Goal: Find specific page/section: Find specific page/section

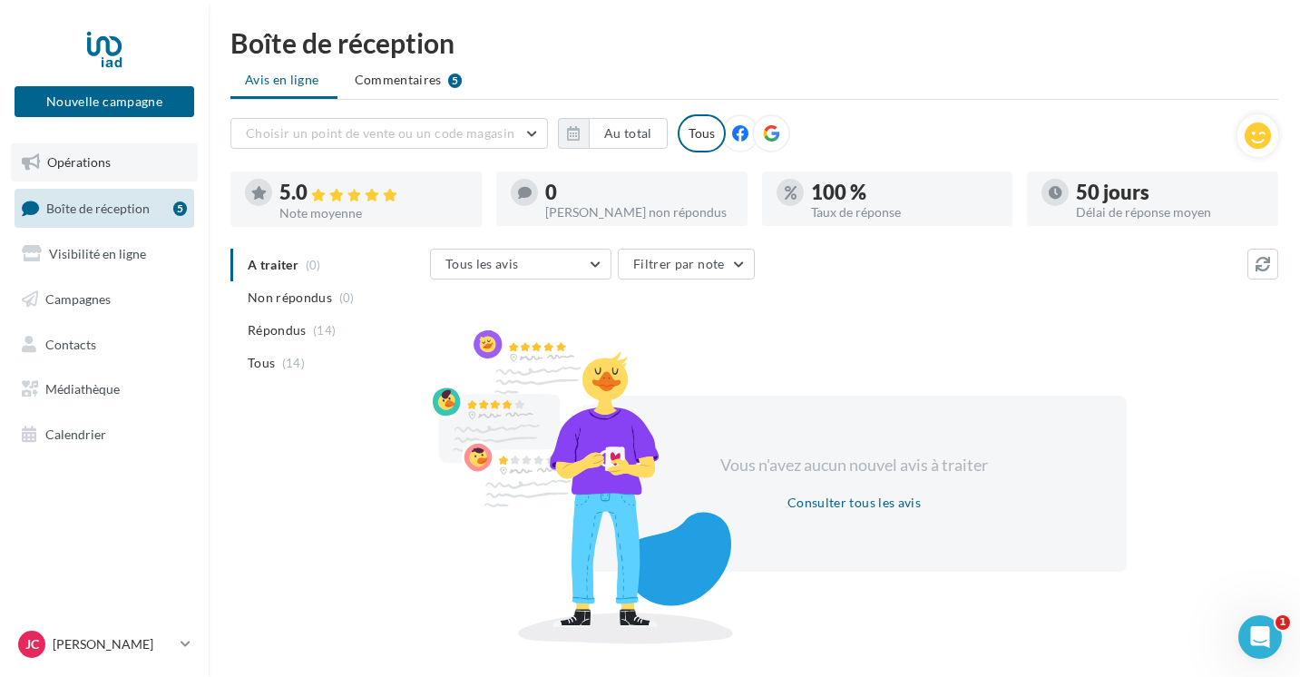
click at [103, 163] on span "Opérations" at bounding box center [79, 161] width 64 height 15
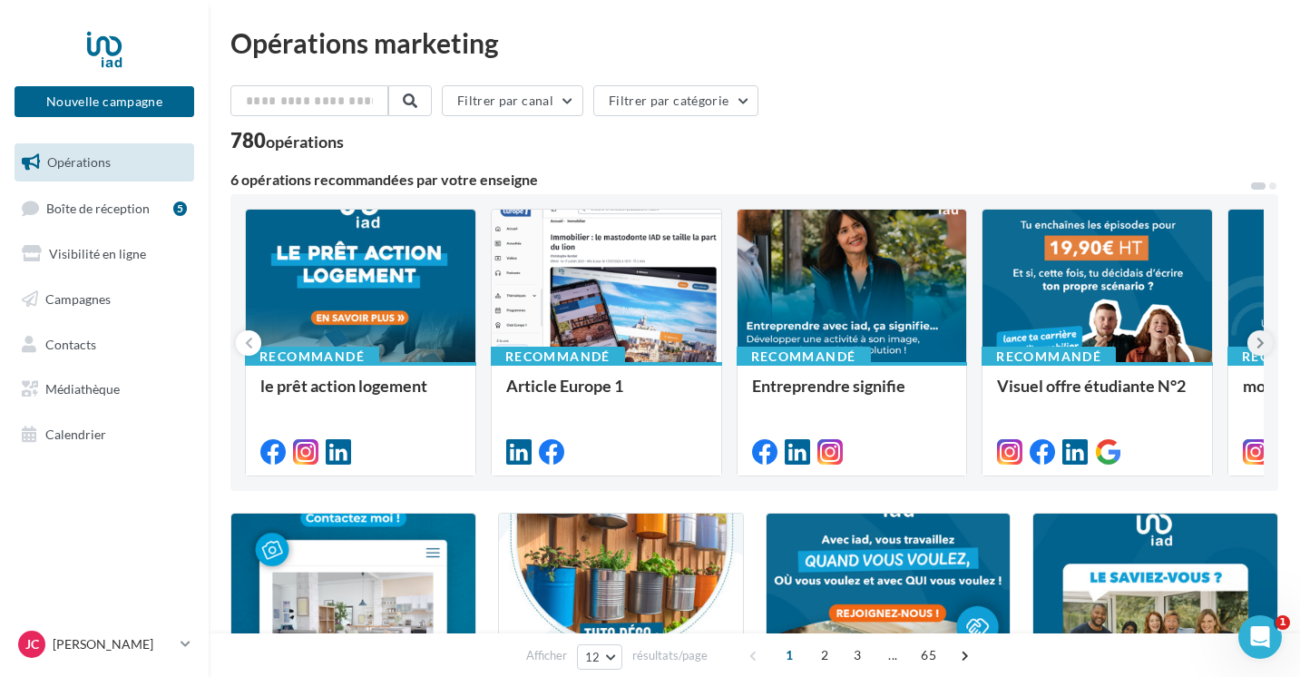
click at [1263, 347] on icon at bounding box center [1261, 343] width 8 height 18
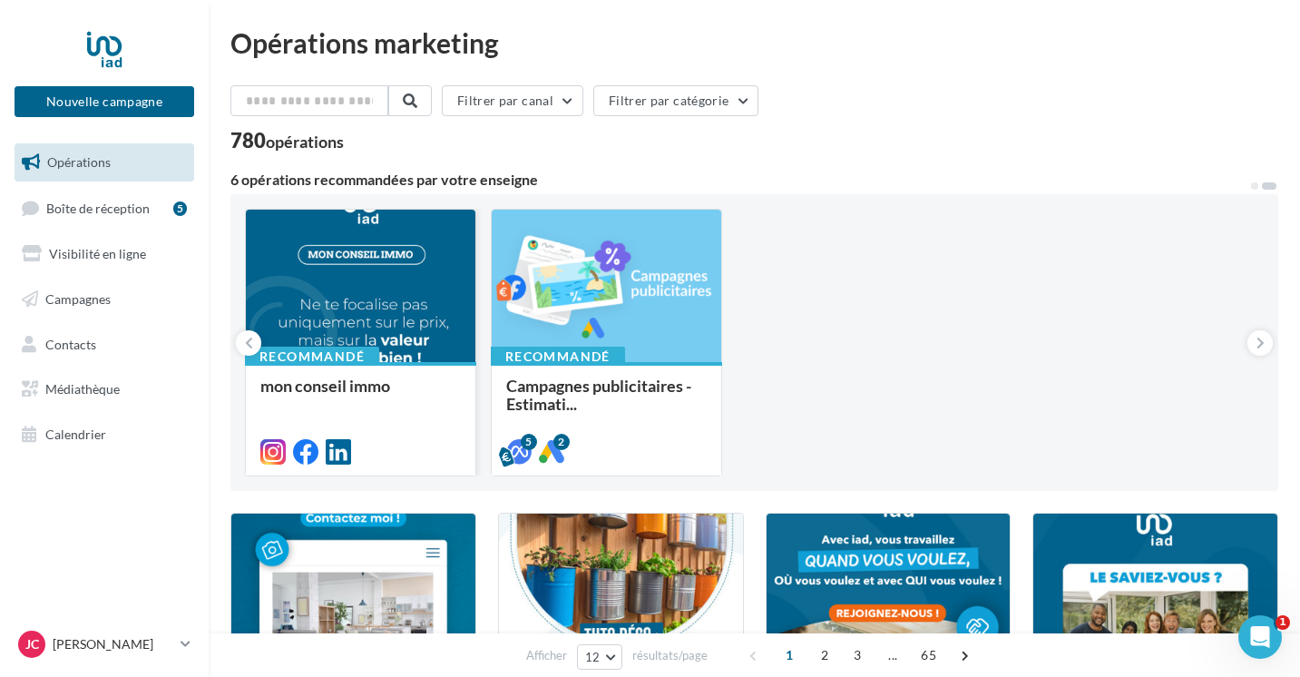
click at [251, 355] on div "Recommandé" at bounding box center [312, 357] width 134 height 20
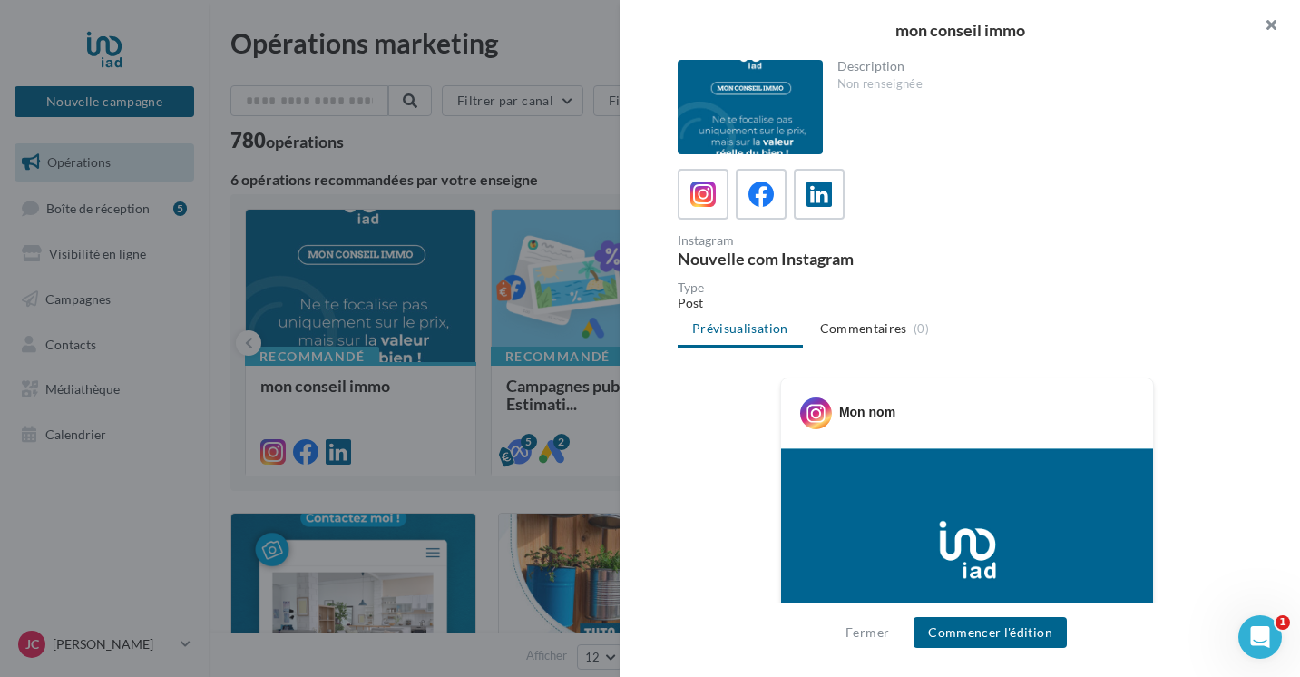
click at [1280, 29] on button "button" at bounding box center [1264, 27] width 73 height 54
